Goal: Task Accomplishment & Management: Manage account settings

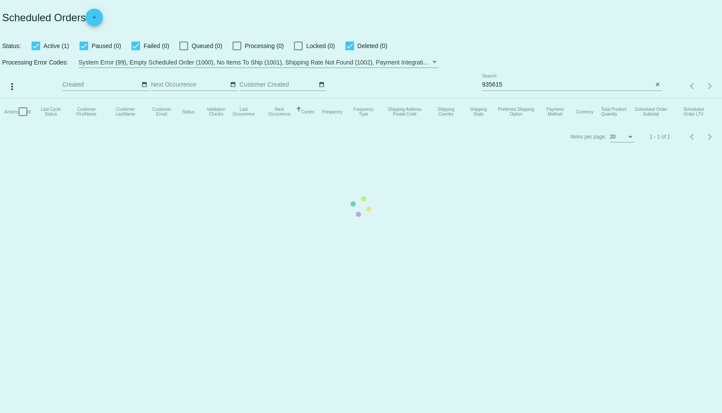
click at [552, 99] on mat-table "Actions Id Last Cycle Status Customer FirstName Customer LastName Customer Emai…" at bounding box center [361, 112] width 722 height 26
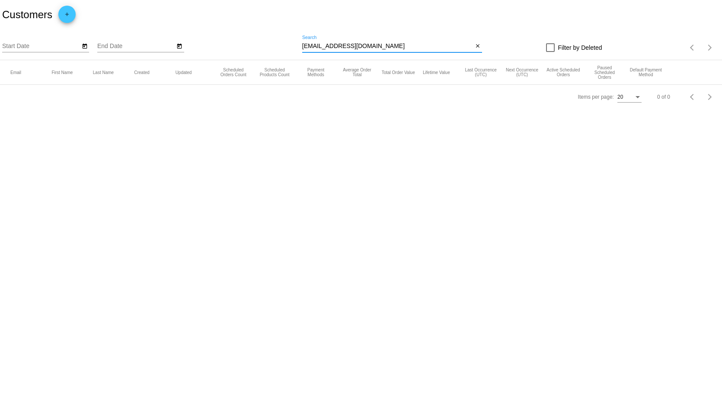
drag, startPoint x: 373, startPoint y: 50, endPoint x: 287, endPoint y: 45, distance: 86.6
click at [287, 45] on div "Start Date End Date tojambar@catbar.net Search close Filter by Deleted Items pe…" at bounding box center [361, 44] width 722 height 31
click at [393, 47] on input "tojambar@catbar.net" at bounding box center [387, 46] width 171 height 7
drag, startPoint x: 393, startPoint y: 47, endPoint x: 290, endPoint y: 34, distance: 104.2
click at [290, 34] on div "Start Date End Date tojambar@catbar.net Search close Filter by Deleted Items pe…" at bounding box center [361, 44] width 722 height 31
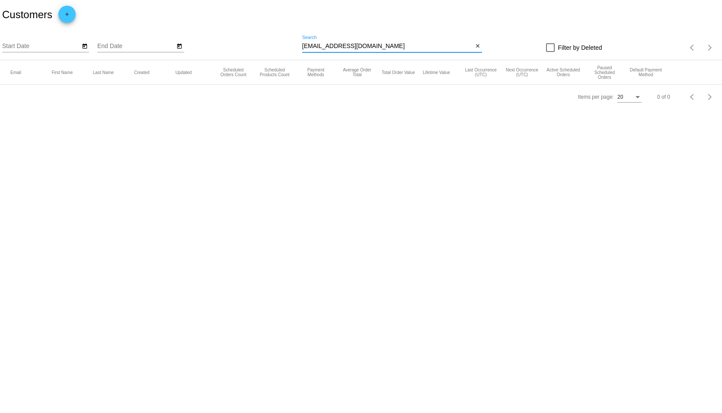
paste input "[EMAIL_ADDRESS][DOMAIN_NAME]"
type input "[EMAIL_ADDRESS][DOMAIN_NAME]"
click at [288, 141] on body "Customers add Start Date End Date arnlara13@gmail.com Search close Filter by De…" at bounding box center [361, 206] width 722 height 413
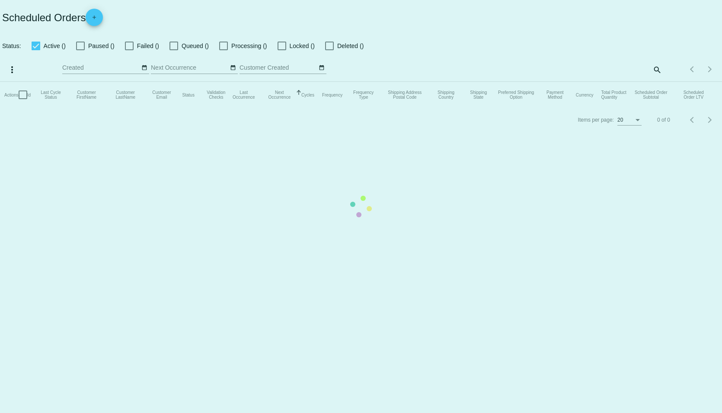
checkbox input "true"
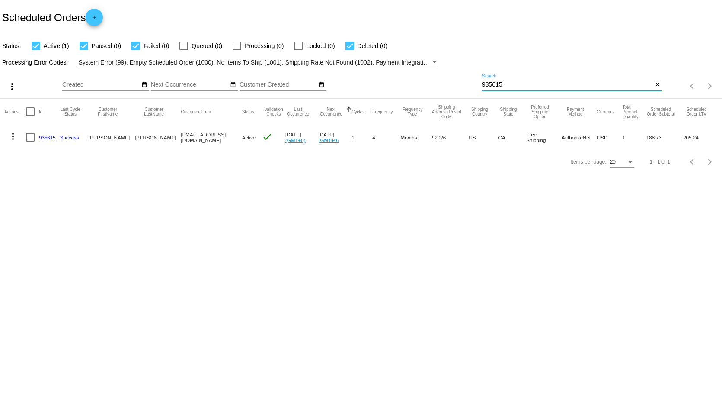
drag, startPoint x: 526, startPoint y: 84, endPoint x: 453, endPoint y: 79, distance: 73.3
click at [453, 79] on div "more_vert Sep Jan Feb Mar Apr 1" at bounding box center [361, 83] width 722 height 31
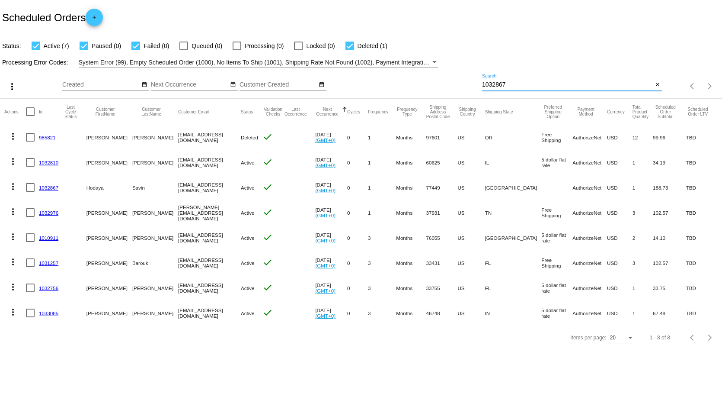
type input "1032867"
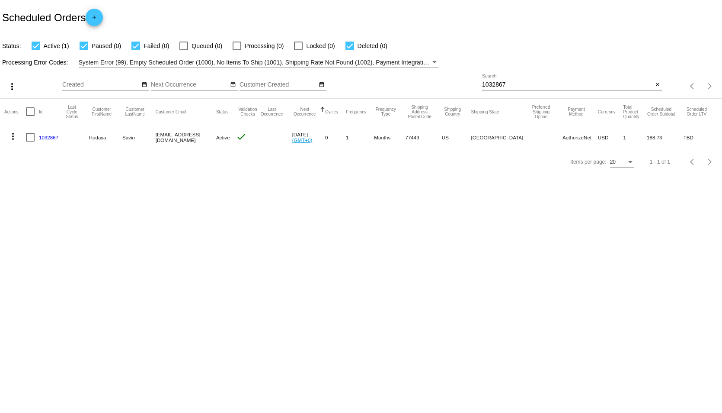
click at [49, 137] on link "1032867" at bounding box center [48, 137] width 19 height 6
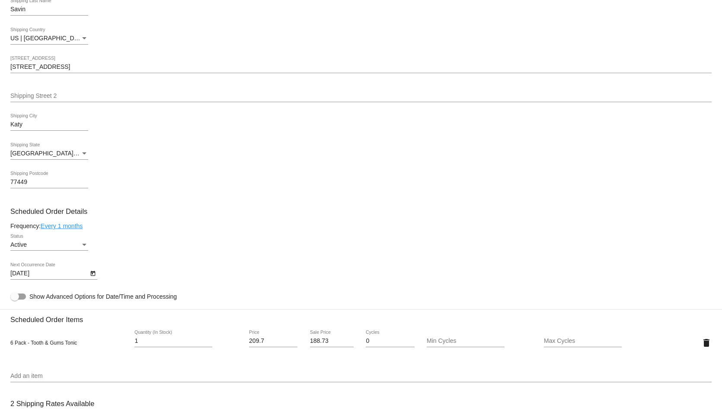
scroll to position [216, 0]
click at [57, 248] on div "Active" at bounding box center [45, 244] width 70 height 7
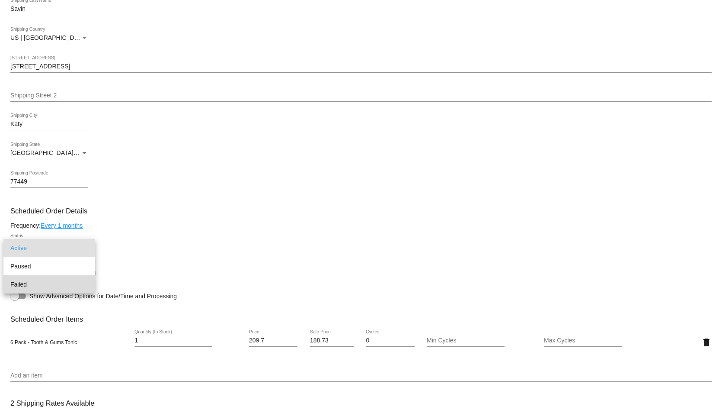
click at [35, 279] on span "Failed" at bounding box center [49, 284] width 78 height 18
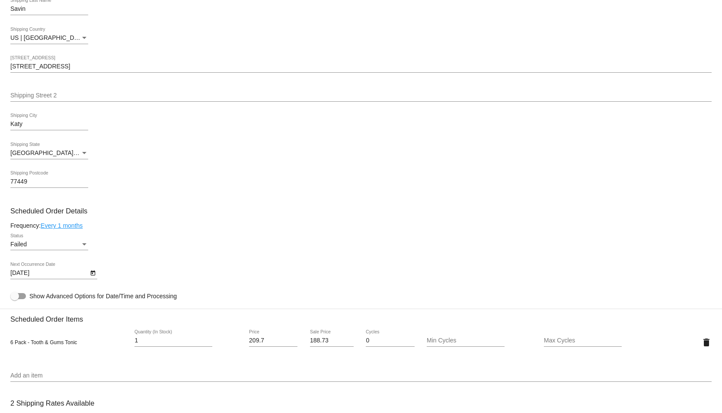
click at [212, 233] on mat-card-content "Customer 7145833: Hodaya Savin arnlara13@gmail.com Customer Shipping Enter Ship…" at bounding box center [360, 307] width 701 height 815
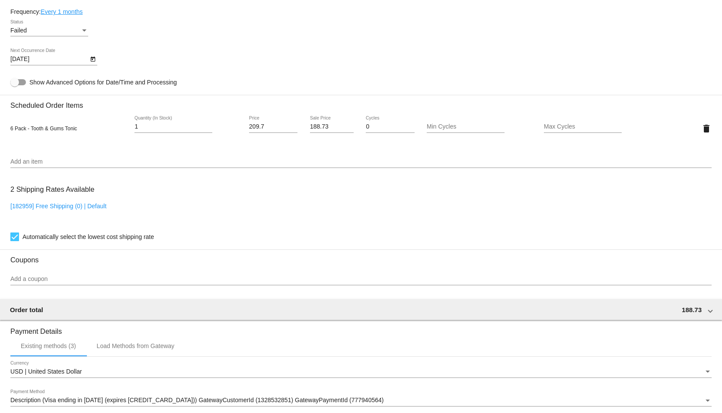
scroll to position [432, 0]
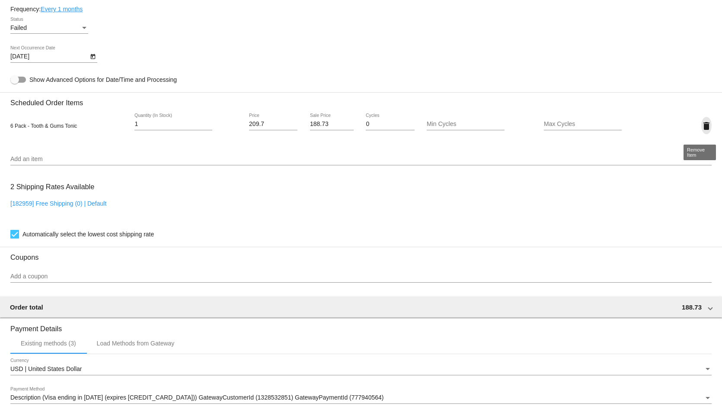
click at [701, 130] on mat-icon "delete" at bounding box center [706, 126] width 10 height 10
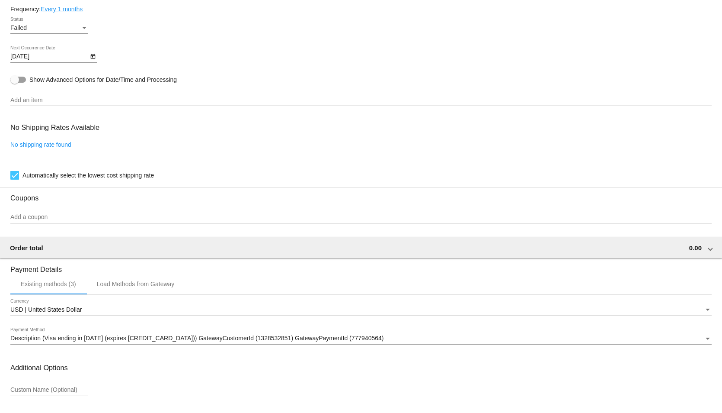
scroll to position [503, 0]
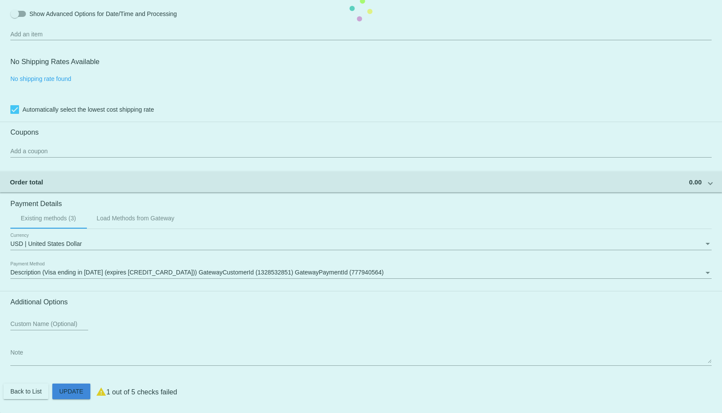
click at [73, 392] on mat-card "Customer 7145833: Hodaya Savin arnlara13@gmail.com Customer Shipping Enter Ship…" at bounding box center [361, 10] width 722 height 806
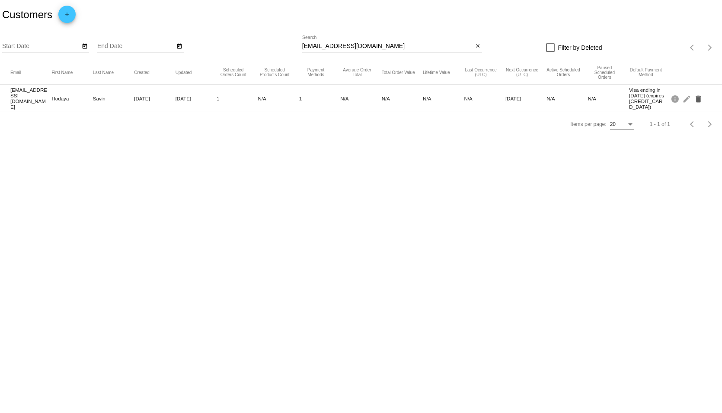
click at [700, 97] on mat-icon "delete" at bounding box center [699, 98] width 10 height 13
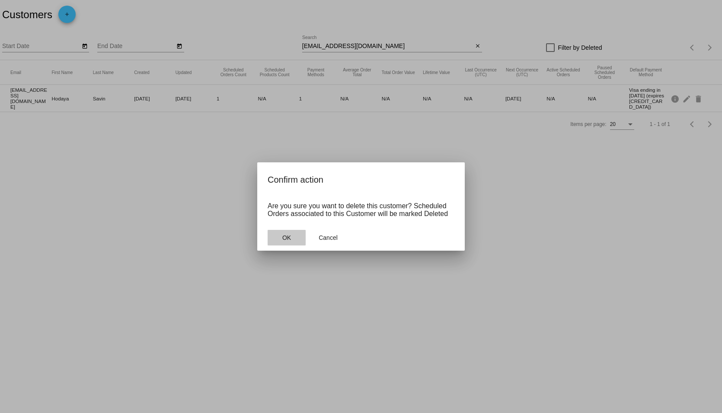
click at [285, 239] on span "OK" at bounding box center [286, 237] width 9 height 7
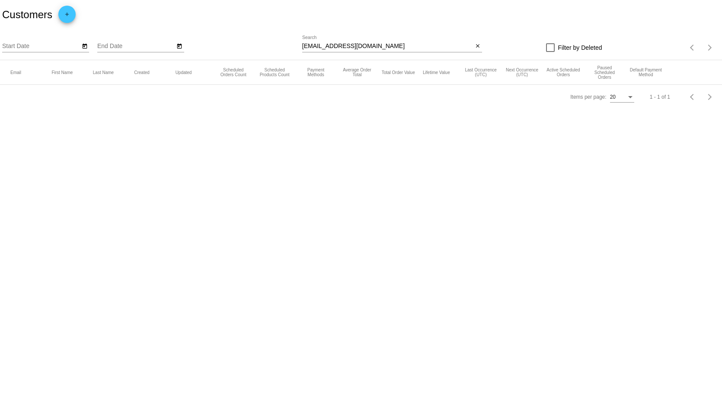
click at [480, 17] on div "Customers add" at bounding box center [361, 14] width 722 height 29
